Goal: Navigation & Orientation: Go to known website

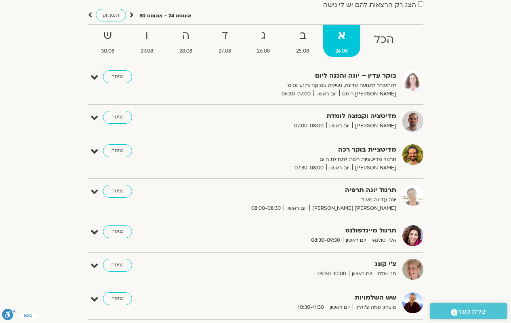
scroll to position [65, 0]
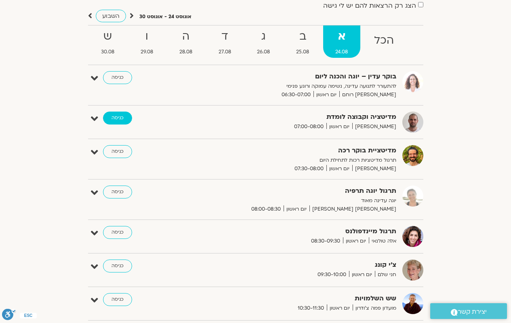
click at [118, 124] on link "כניסה" at bounding box center [117, 117] width 29 height 13
